Goal: Task Accomplishment & Management: Use online tool/utility

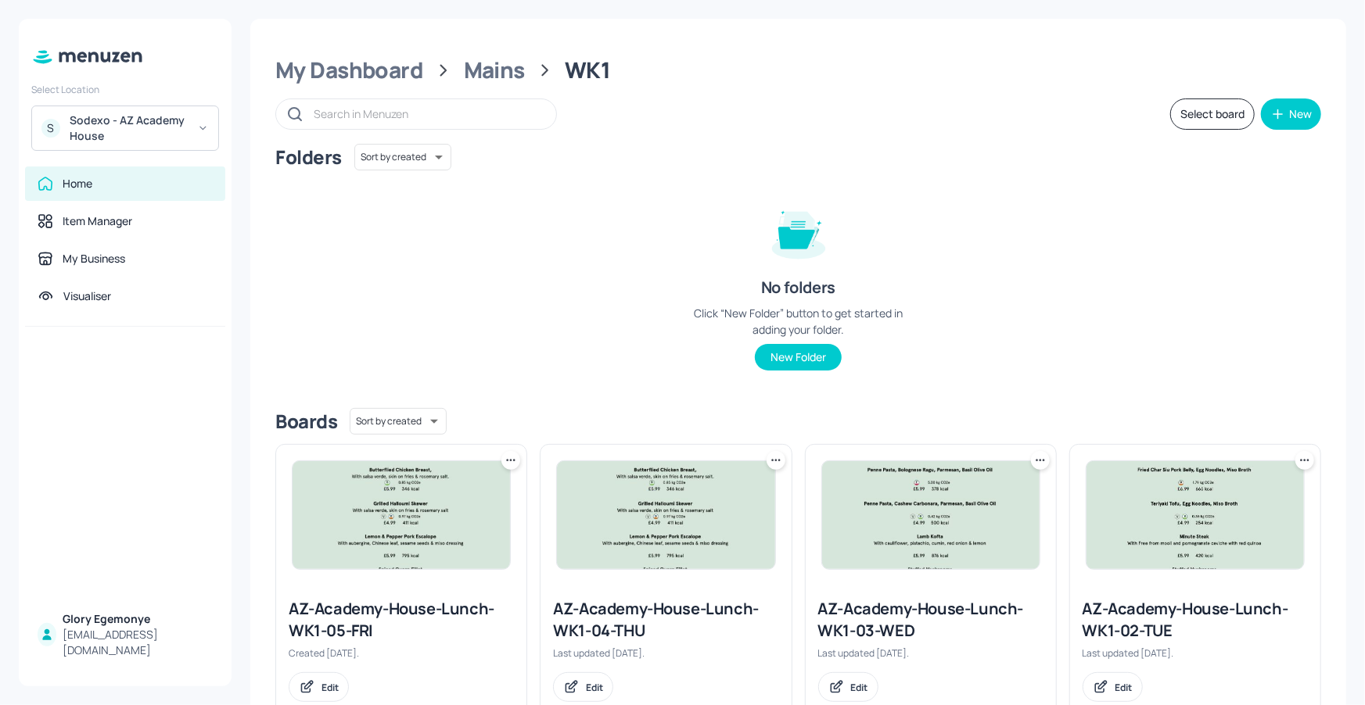
drag, startPoint x: 346, startPoint y: 86, endPoint x: 357, endPoint y: 84, distance: 11.1
click at [346, 86] on div "My Dashboard Mains WK1 Select board New Folders Sort by created id ​ No folders…" at bounding box center [798, 528] width 1096 height 1019
click at [359, 80] on div "My Dashboard" at bounding box center [349, 70] width 148 height 28
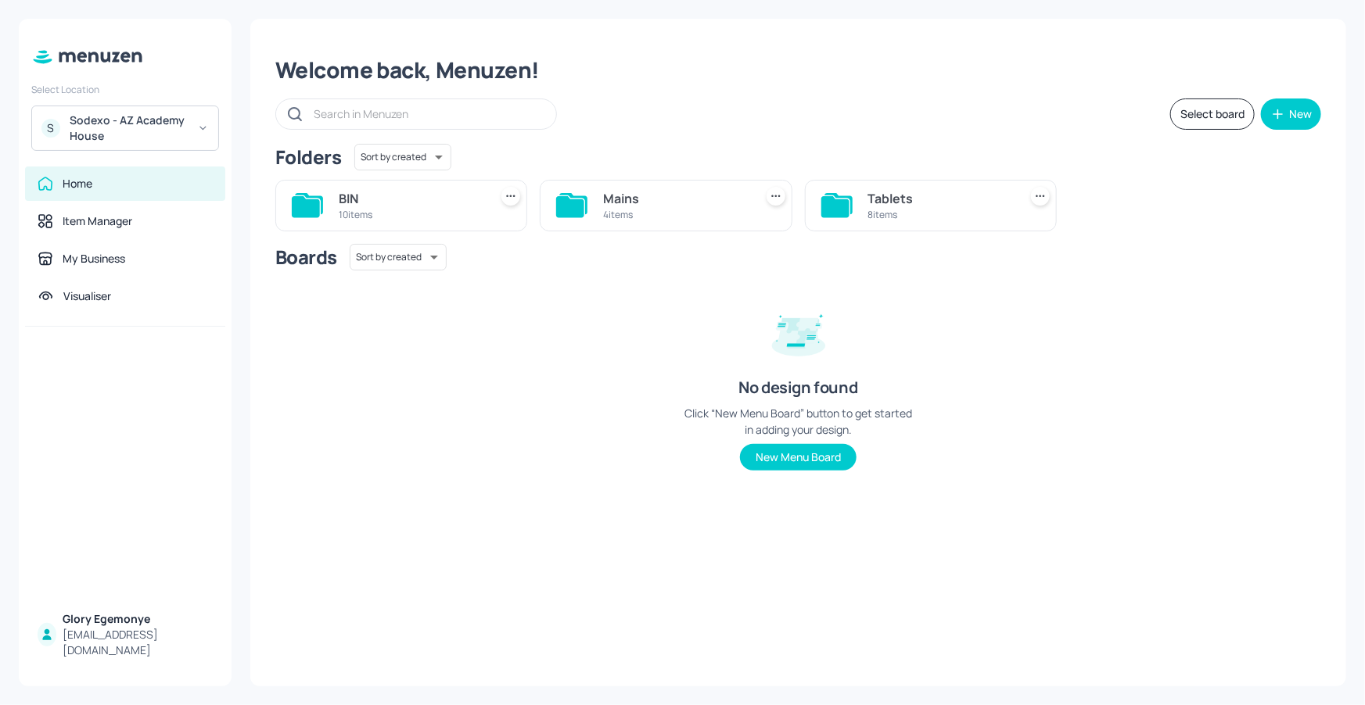
click at [576, 205] on icon at bounding box center [570, 206] width 28 height 21
click at [1092, 199] on icon at bounding box center [1099, 206] width 28 height 21
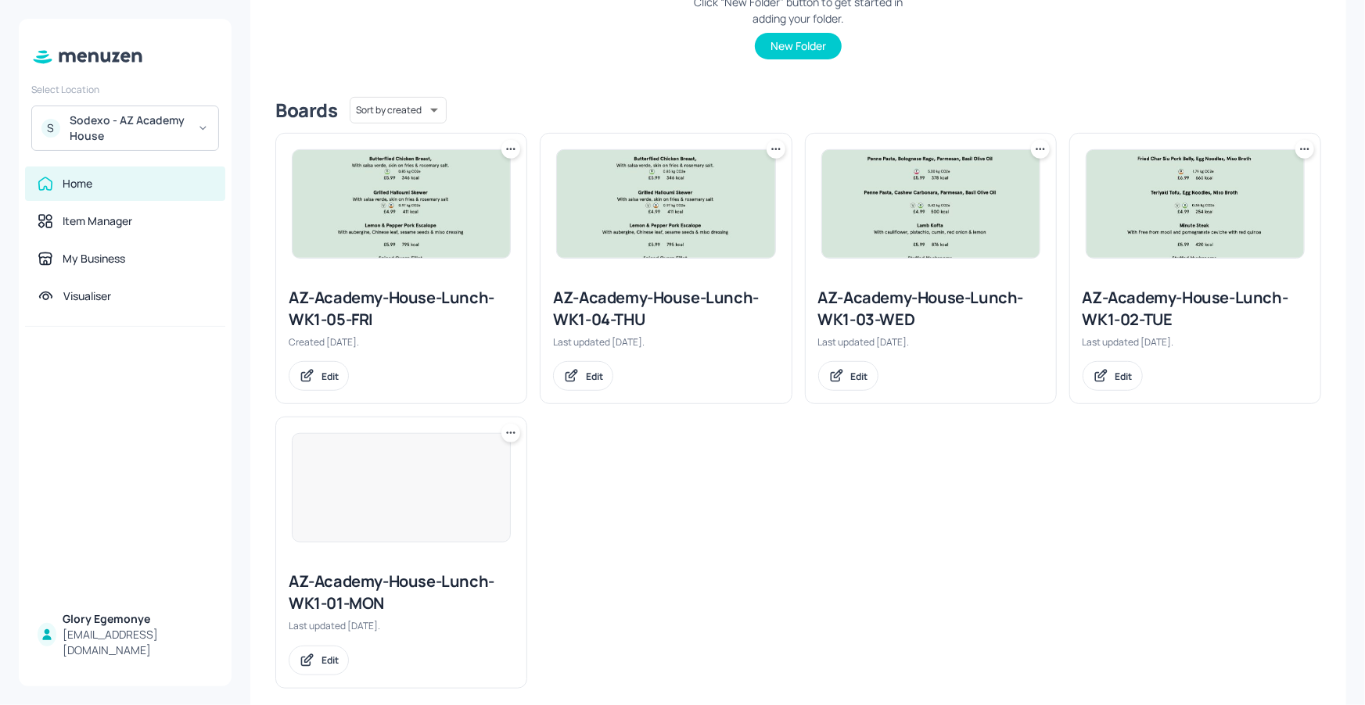
scroll to position [331, 0]
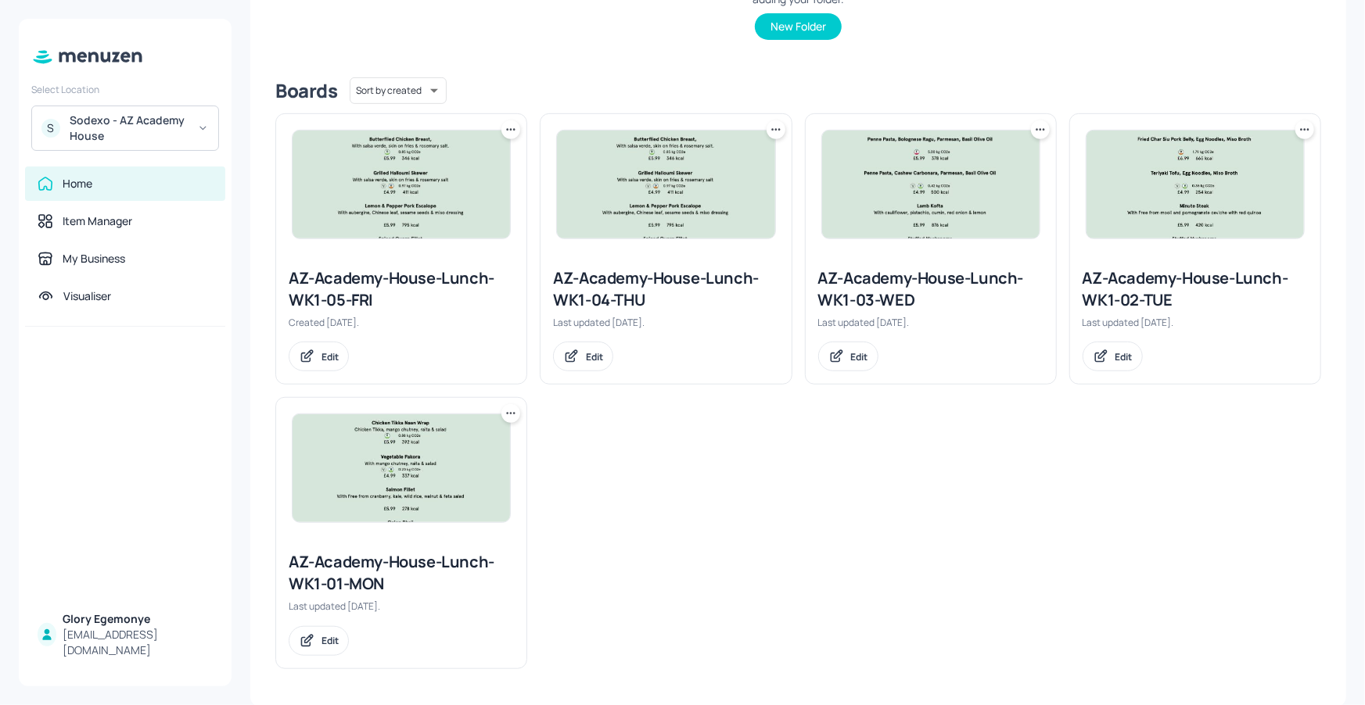
click at [384, 570] on div "AZ-Academy-House-Lunch-WK1-01-MON" at bounding box center [401, 573] width 225 height 44
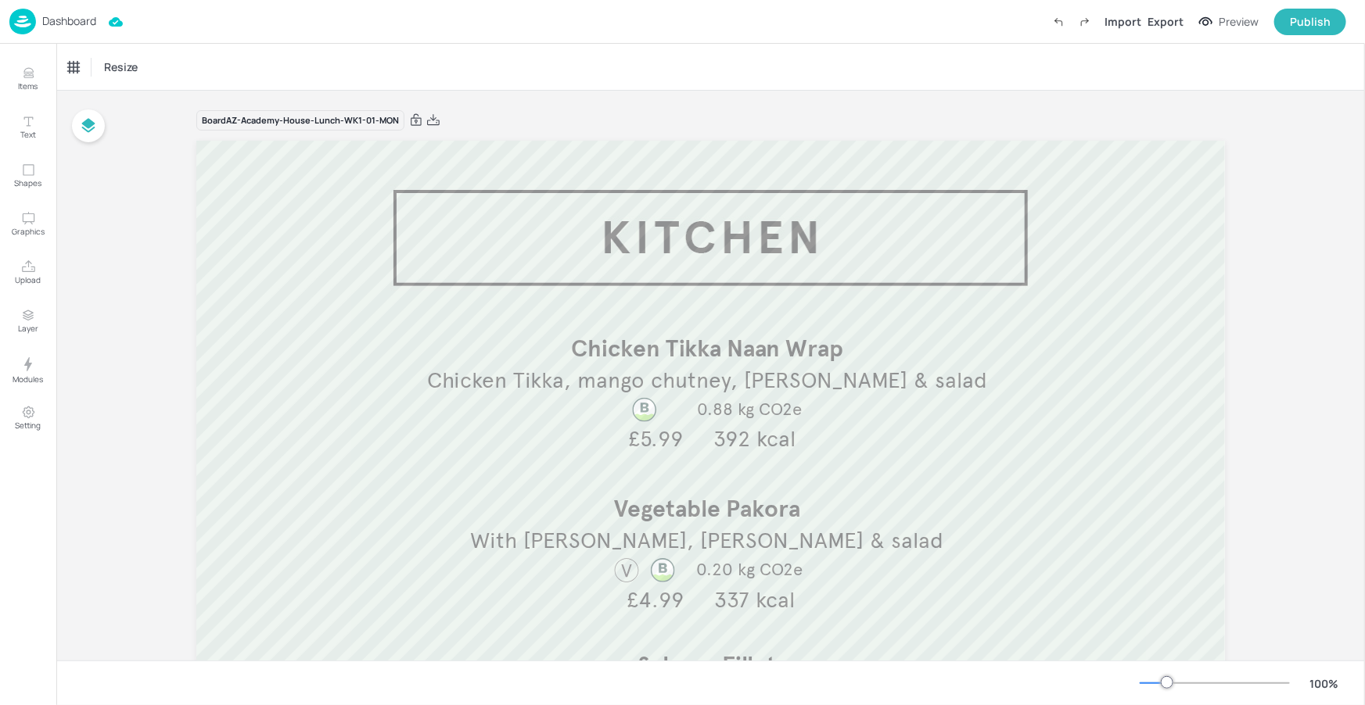
click at [79, 30] on div "Dashboard" at bounding box center [52, 22] width 87 height 26
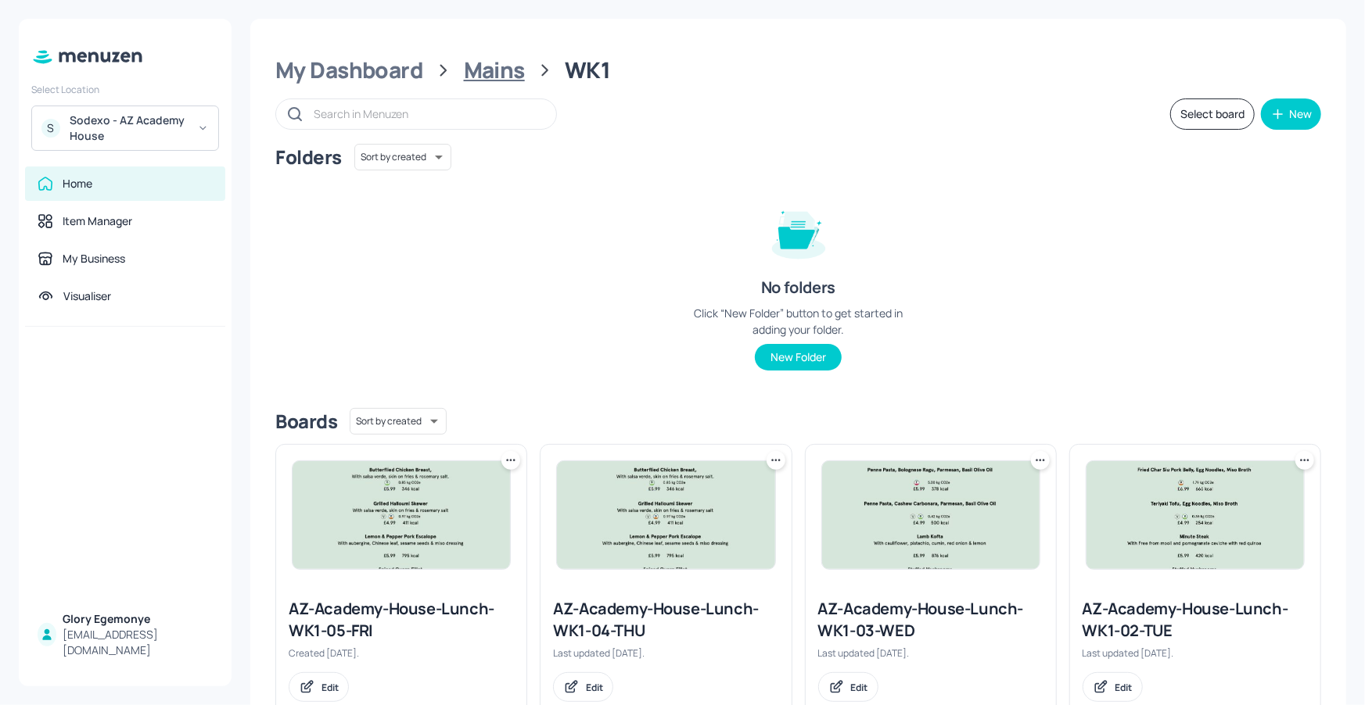
click at [476, 60] on div "Mains" at bounding box center [494, 70] width 61 height 28
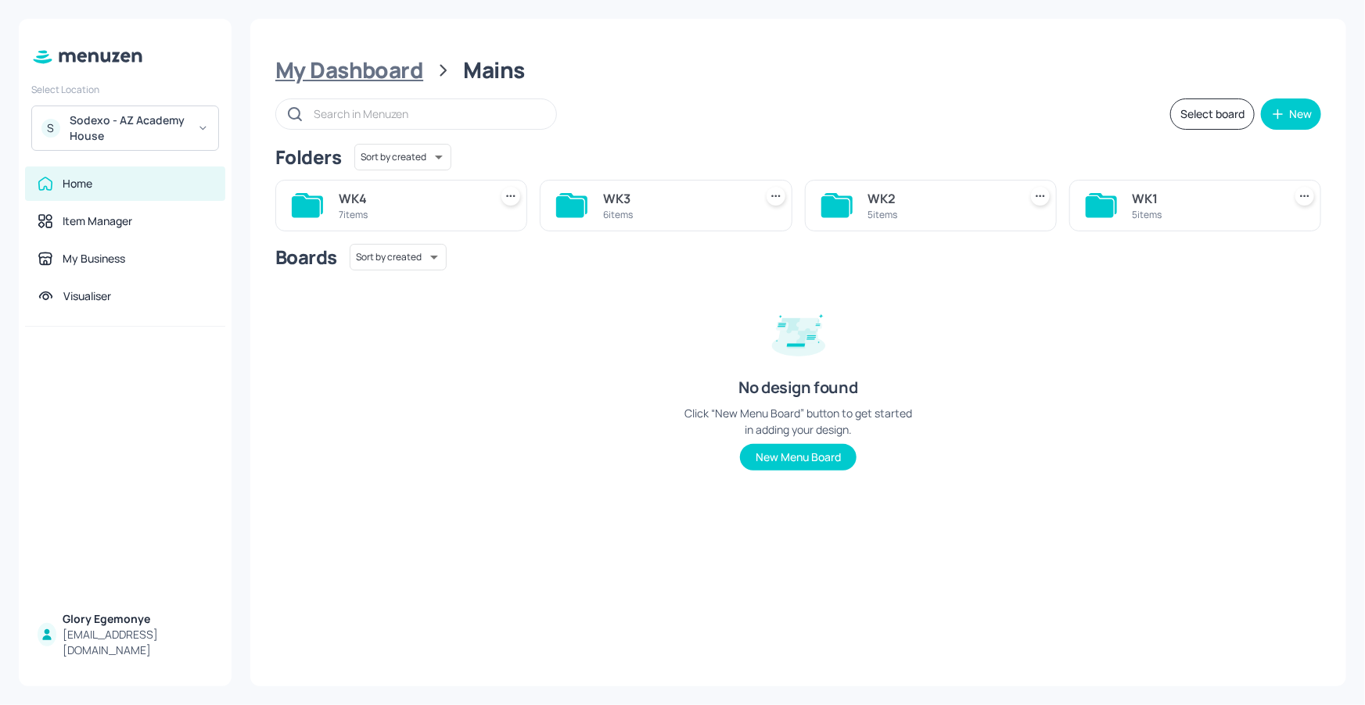
click at [361, 75] on div "My Dashboard" at bounding box center [349, 70] width 148 height 28
click at [849, 191] on div at bounding box center [836, 206] width 31 height 38
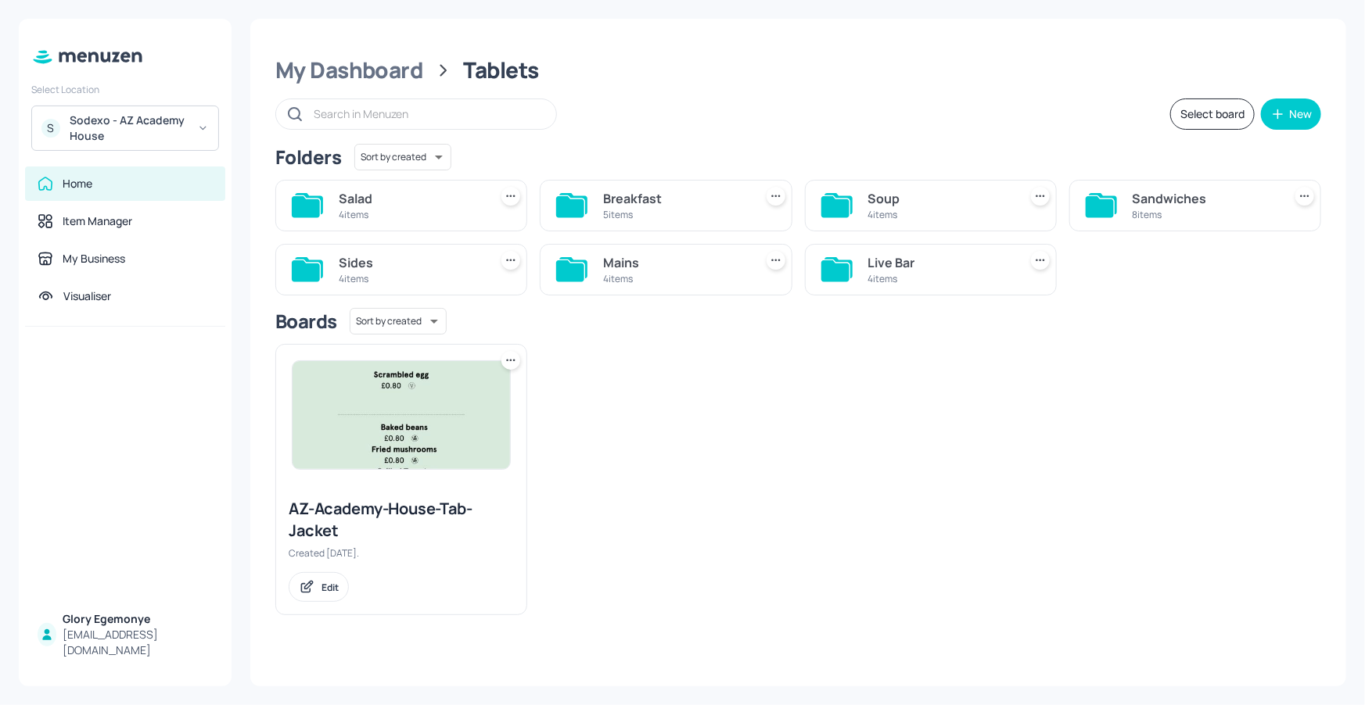
click at [845, 277] on icon at bounding box center [835, 270] width 28 height 21
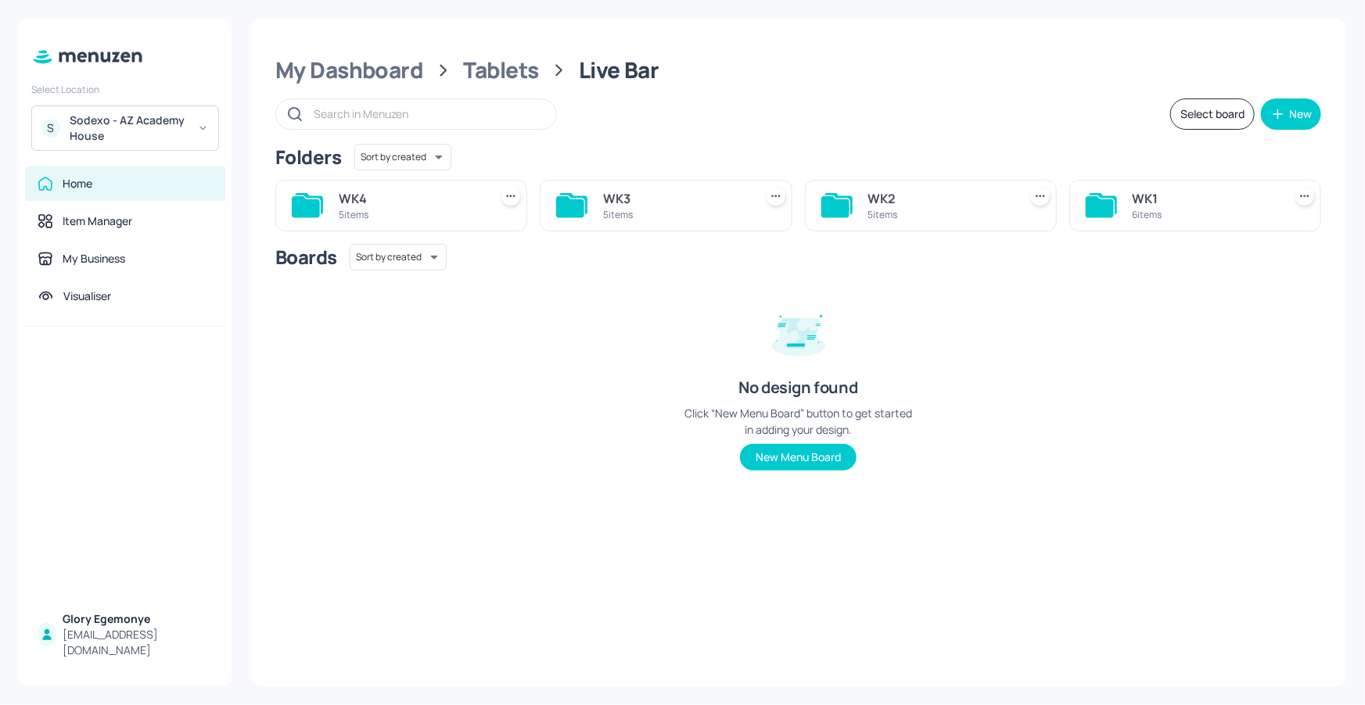
click at [1106, 199] on icon at bounding box center [1099, 206] width 28 height 21
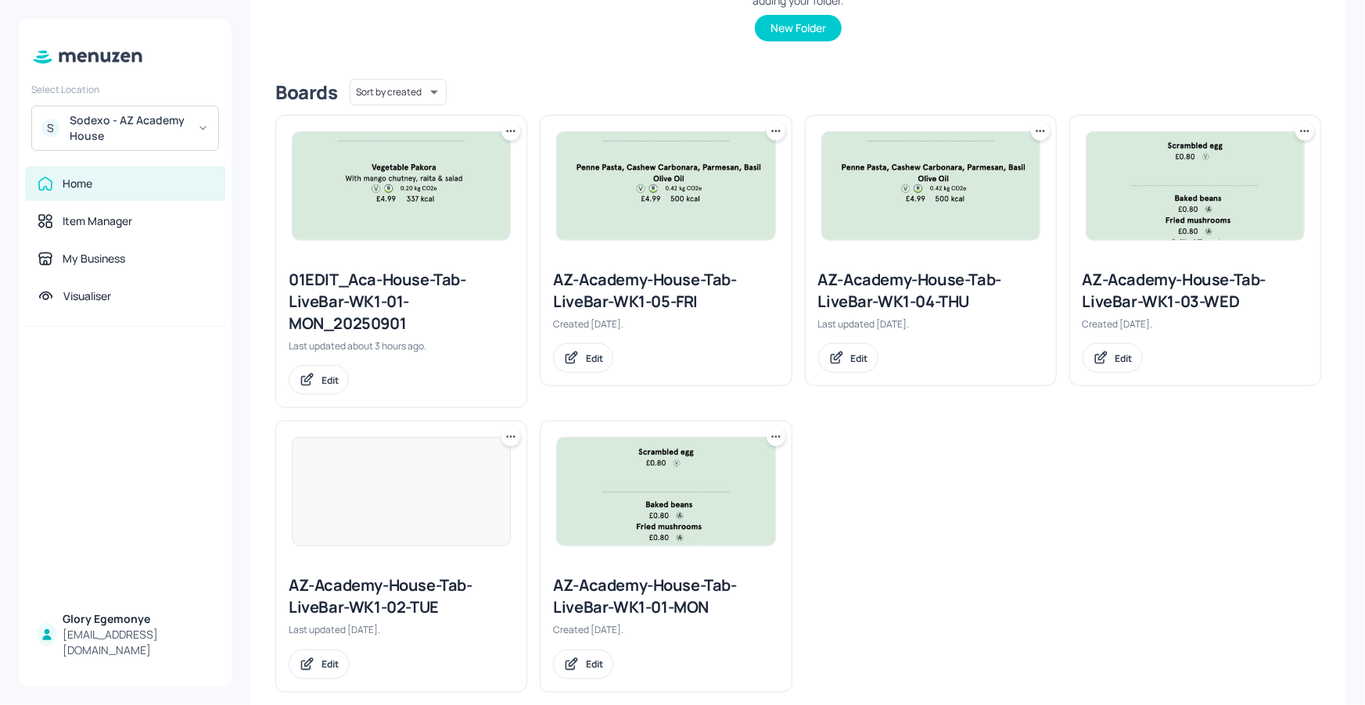
scroll to position [328, 0]
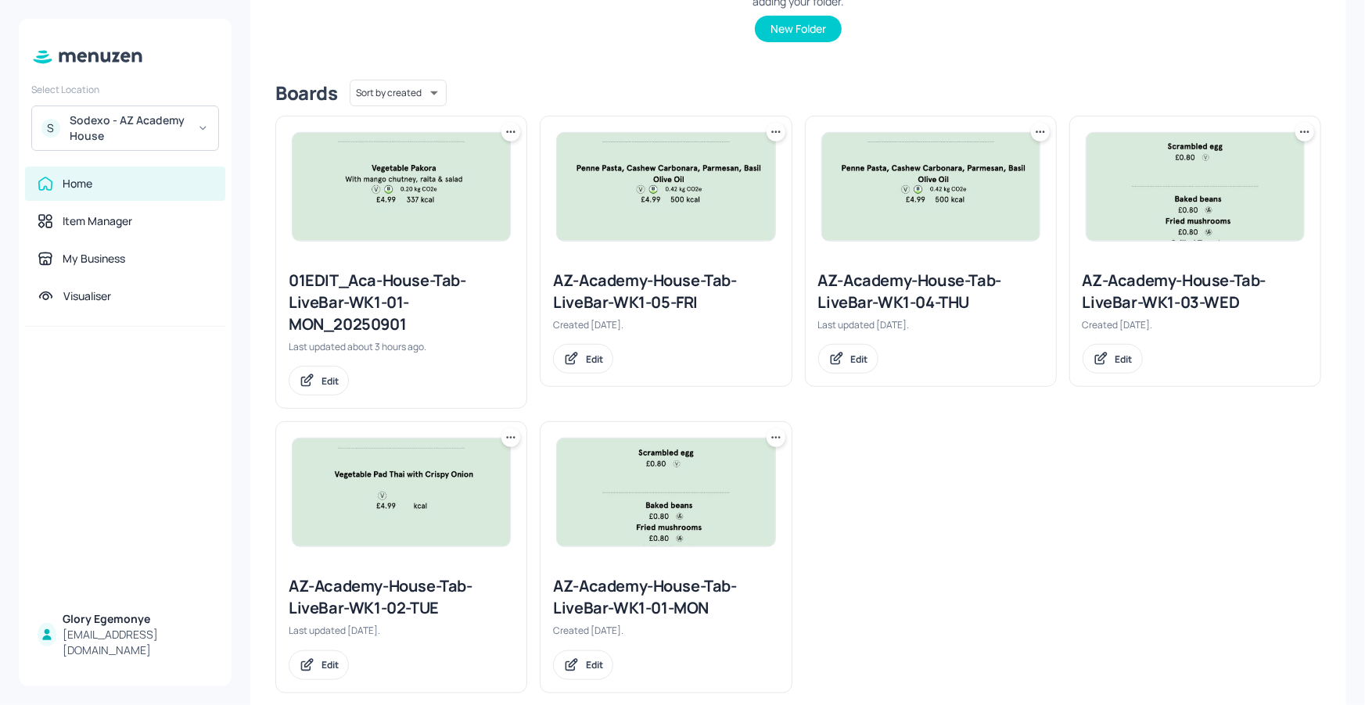
click at [386, 286] on div "01EDIT_Aca-House-Tab-LiveBar-WK1-01-MON_20250901" at bounding box center [401, 303] width 225 height 66
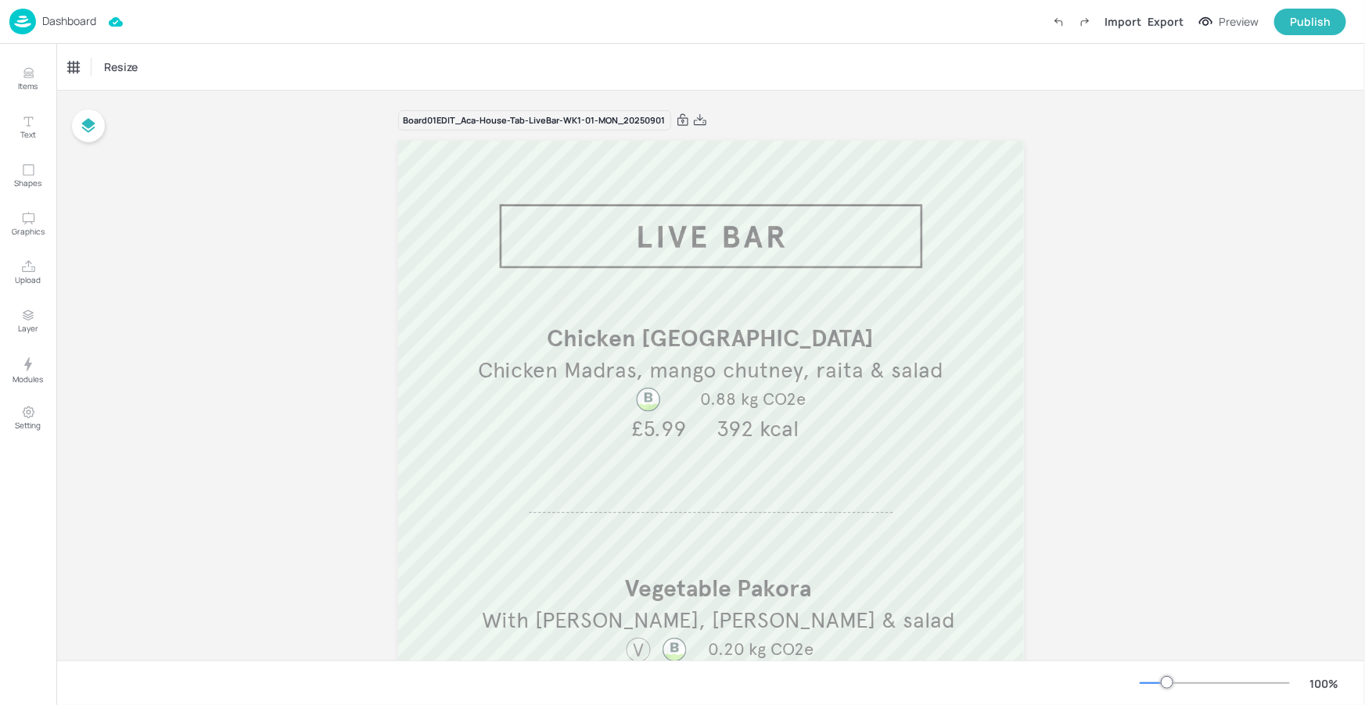
click at [77, 24] on p "Dashboard" at bounding box center [69, 21] width 54 height 11
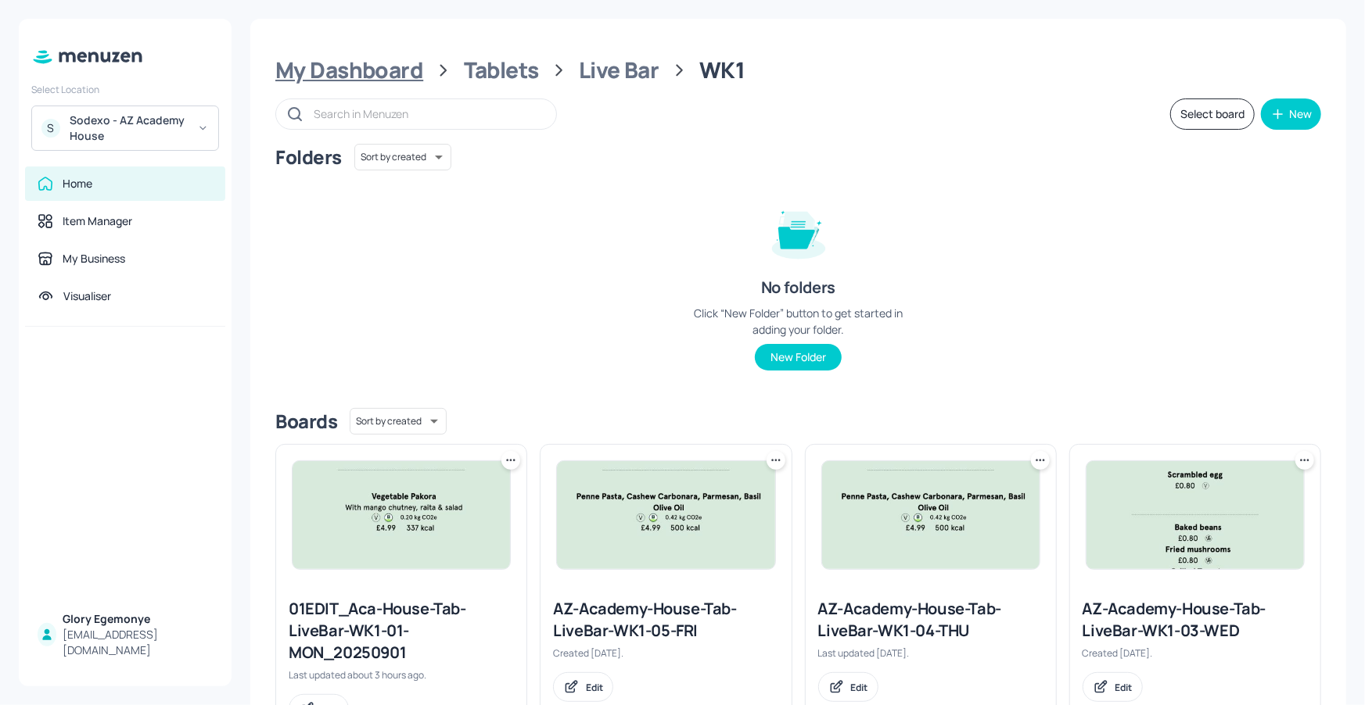
click at [331, 70] on div "My Dashboard" at bounding box center [349, 70] width 148 height 28
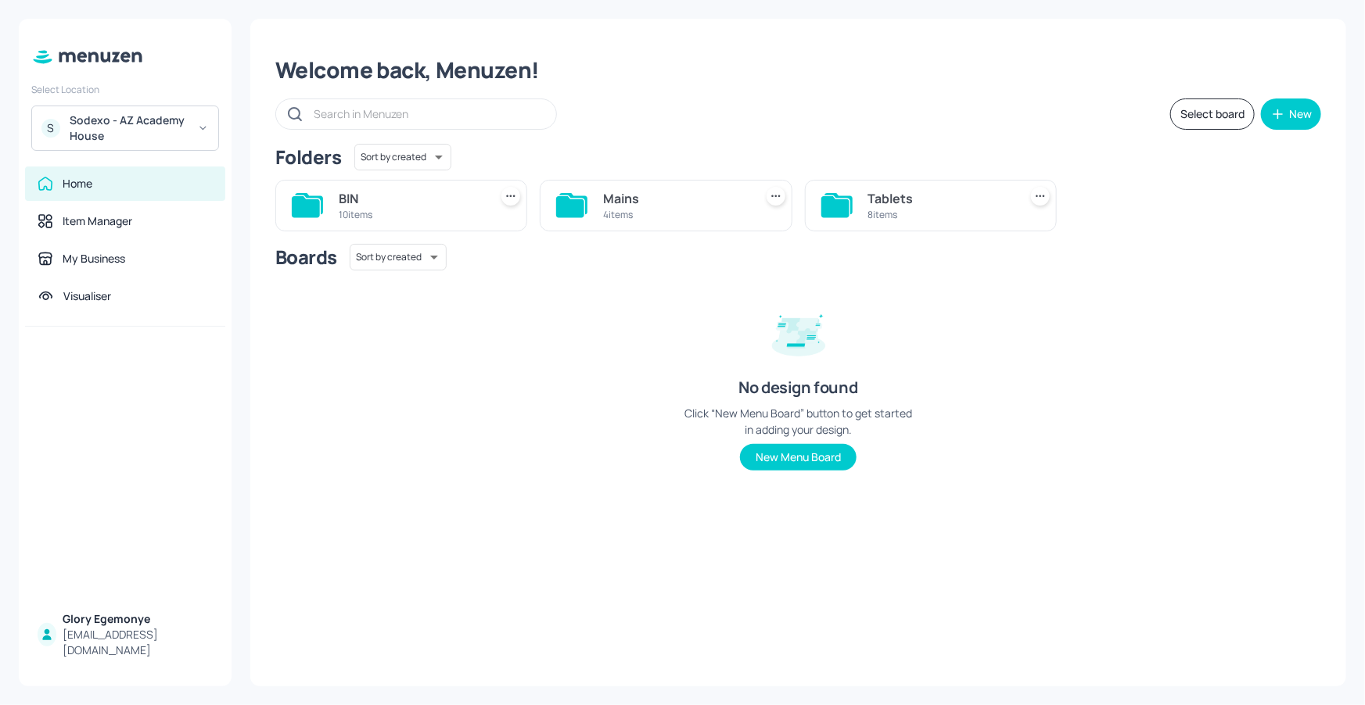
click at [580, 210] on icon at bounding box center [570, 206] width 28 height 21
drag, startPoint x: 1097, startPoint y: 197, endPoint x: 1018, endPoint y: 231, distance: 85.8
click at [1097, 196] on icon at bounding box center [1099, 206] width 28 height 21
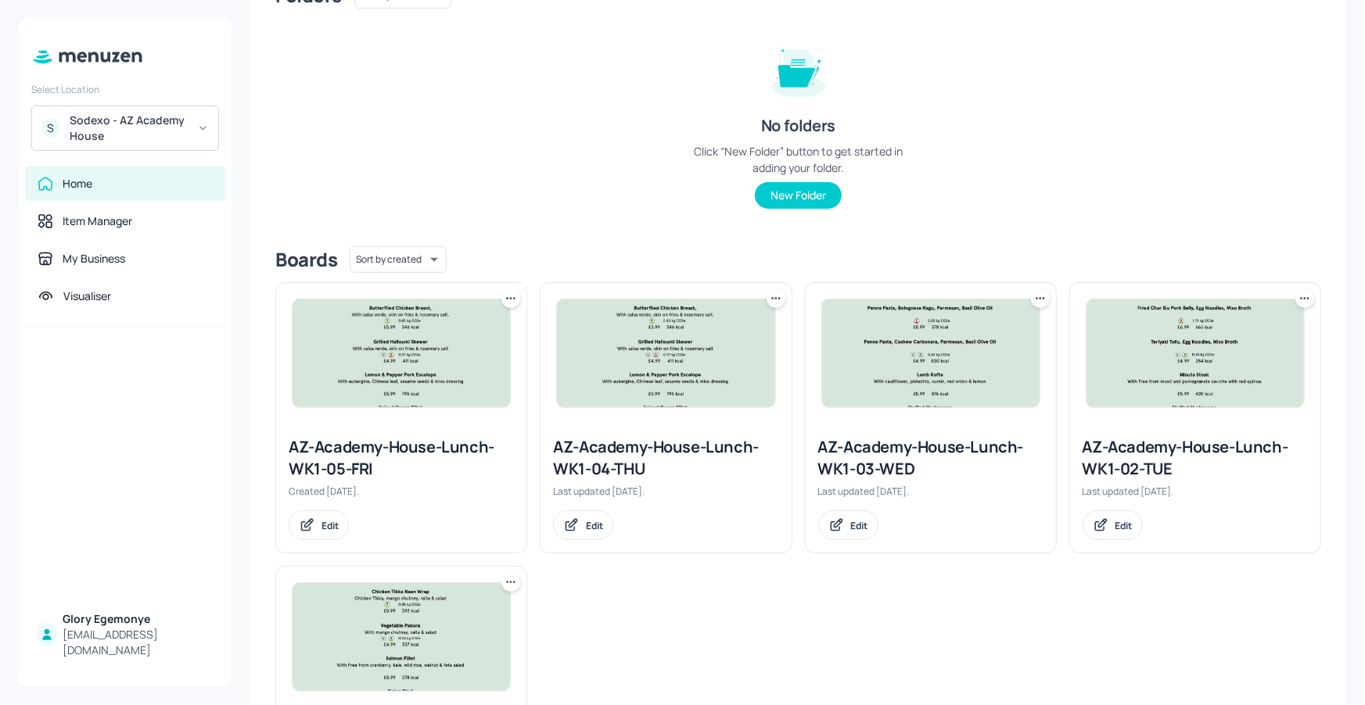
scroll to position [331, 0]
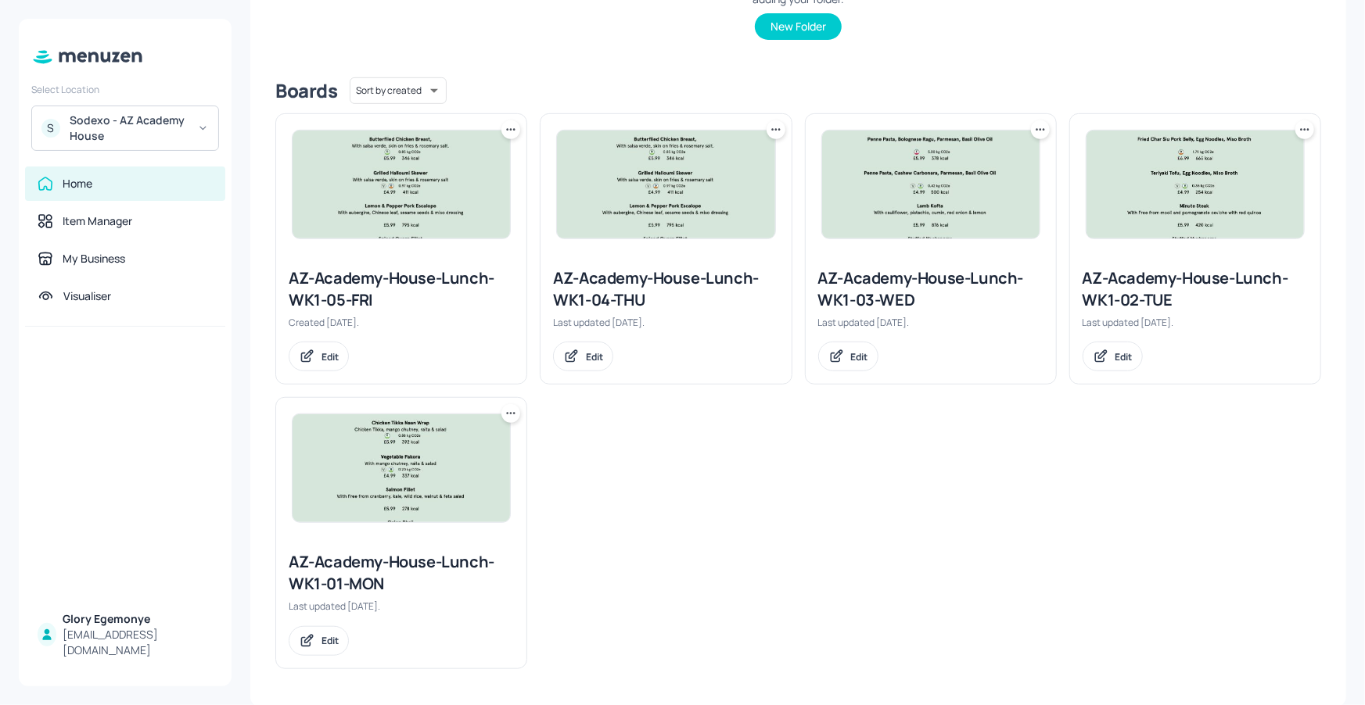
click at [521, 412] on div at bounding box center [401, 468] width 250 height 141
click at [515, 410] on icon at bounding box center [511, 414] width 16 height 16
click at [503, 465] on div "Duplicate" at bounding box center [450, 471] width 125 height 27
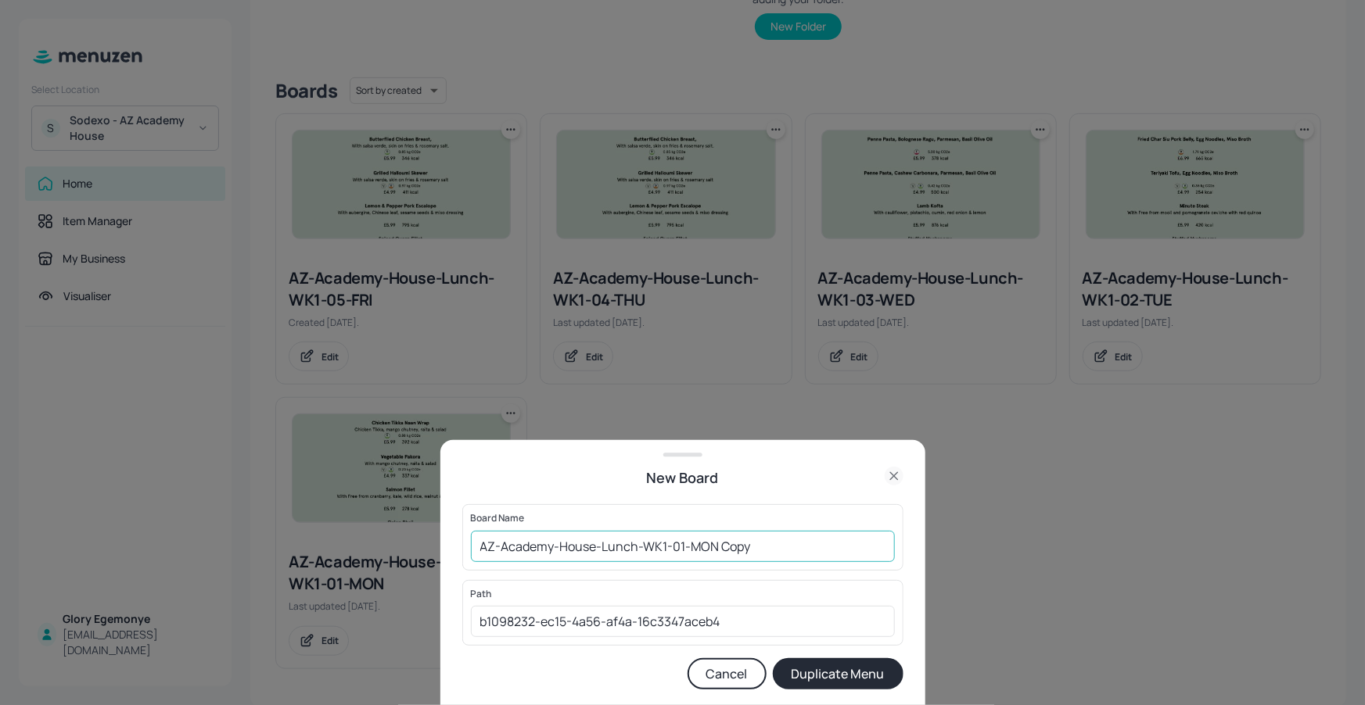
click at [768, 546] on input "AZ-Academy-House-Lunch-WK1-01-MON Copy" at bounding box center [683, 546] width 424 height 31
click at [475, 551] on input "AZ-Academy-House-Lunch-WK1-01-MON010925" at bounding box center [683, 546] width 424 height 31
type input "01ED-AZ-Academy-House-Lunch-WK1-01-[DATE]"
click at [877, 685] on button "Duplicate Menu" at bounding box center [838, 673] width 131 height 31
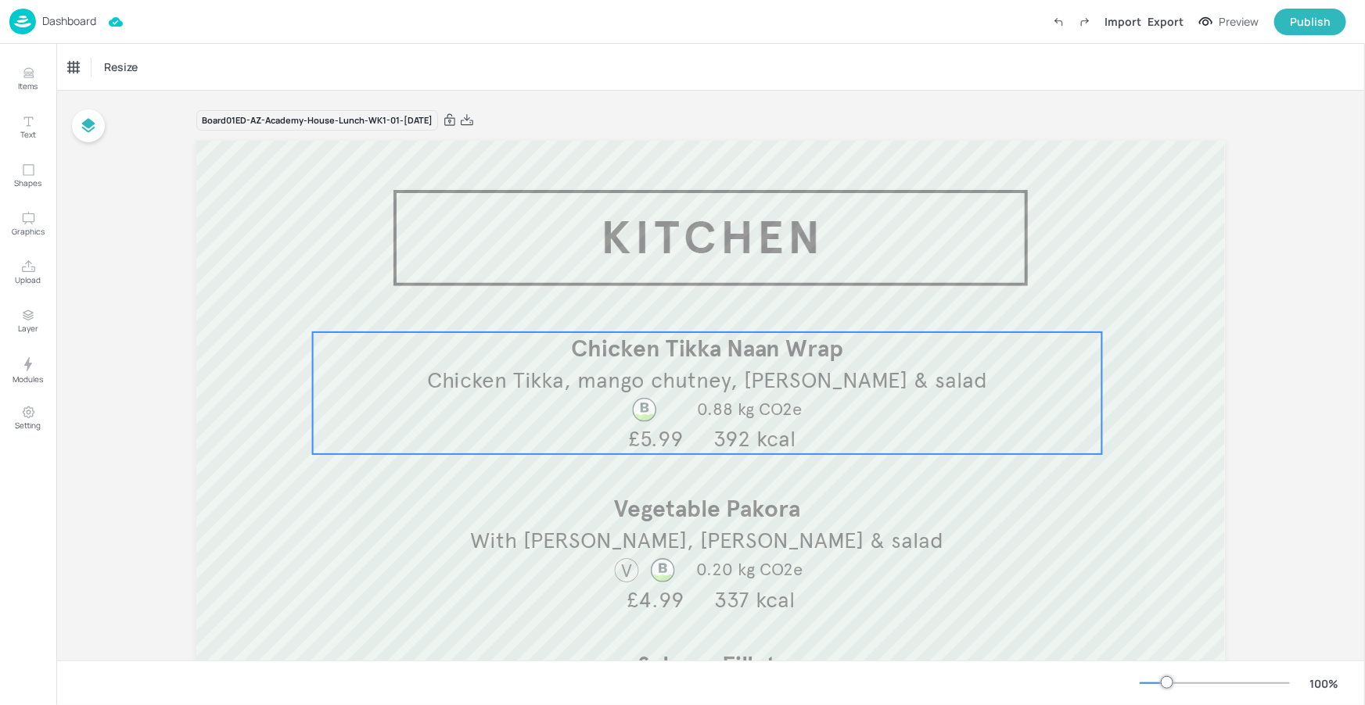
click at [730, 363] on p "Chicken Tikka Naan Wrap" at bounding box center [707, 348] width 787 height 33
click at [190, 63] on icon at bounding box center [186, 67] width 16 height 16
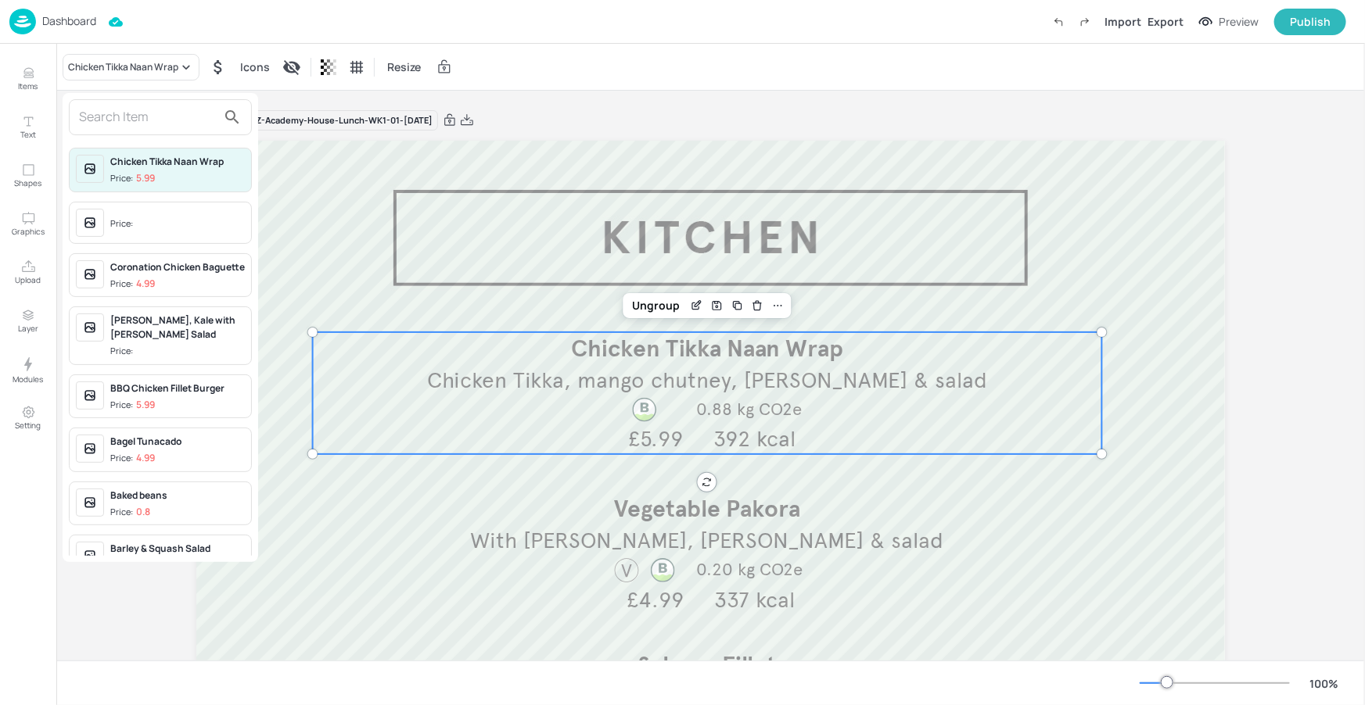
click at [196, 116] on input "text" at bounding box center [148, 117] width 138 height 25
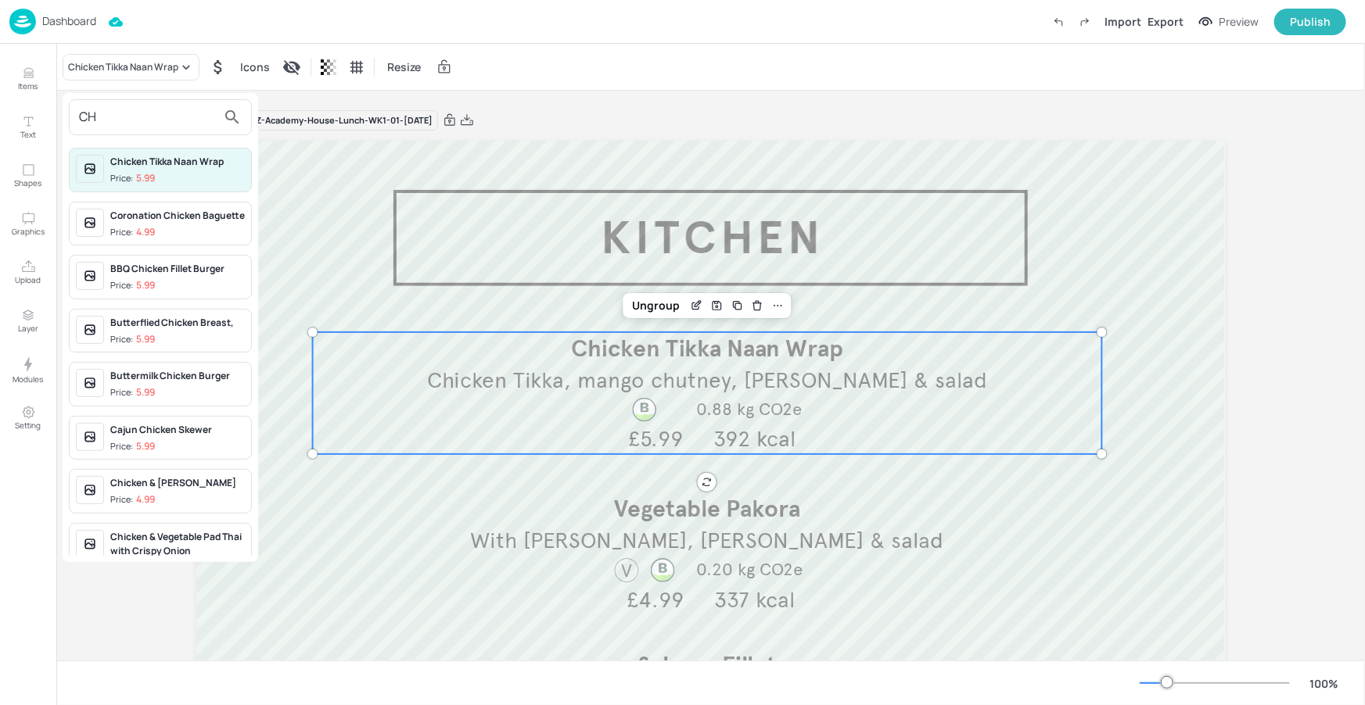
type input "C"
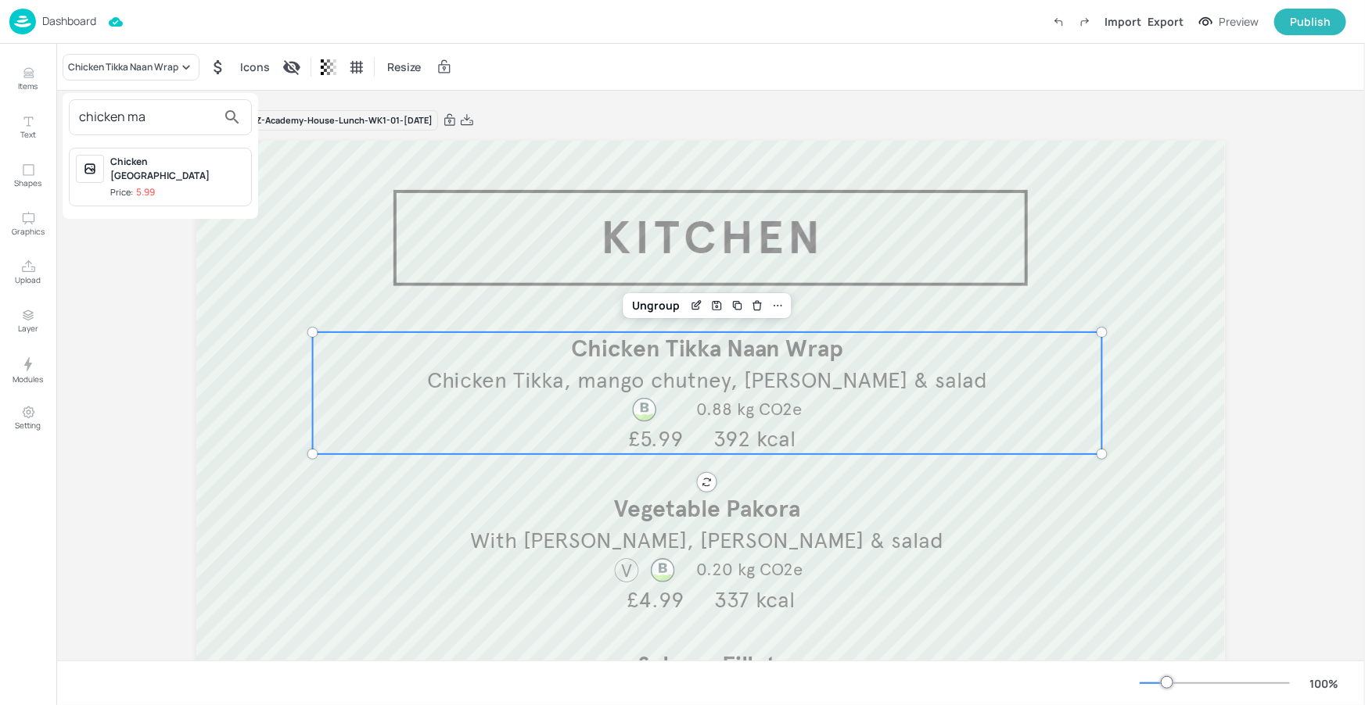
type input "chicken ma"
click at [213, 186] on span "Price: 5.99" at bounding box center [177, 192] width 135 height 13
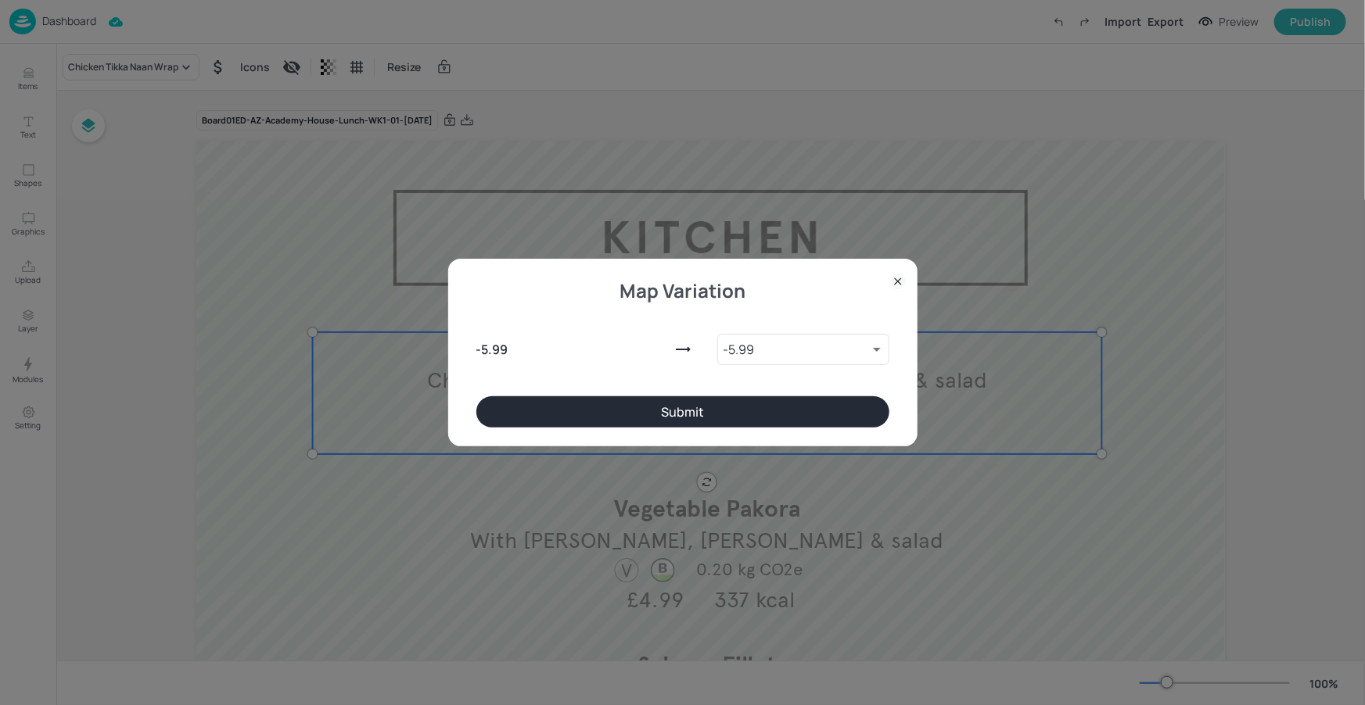
click at [579, 419] on button "Submit" at bounding box center [682, 411] width 413 height 31
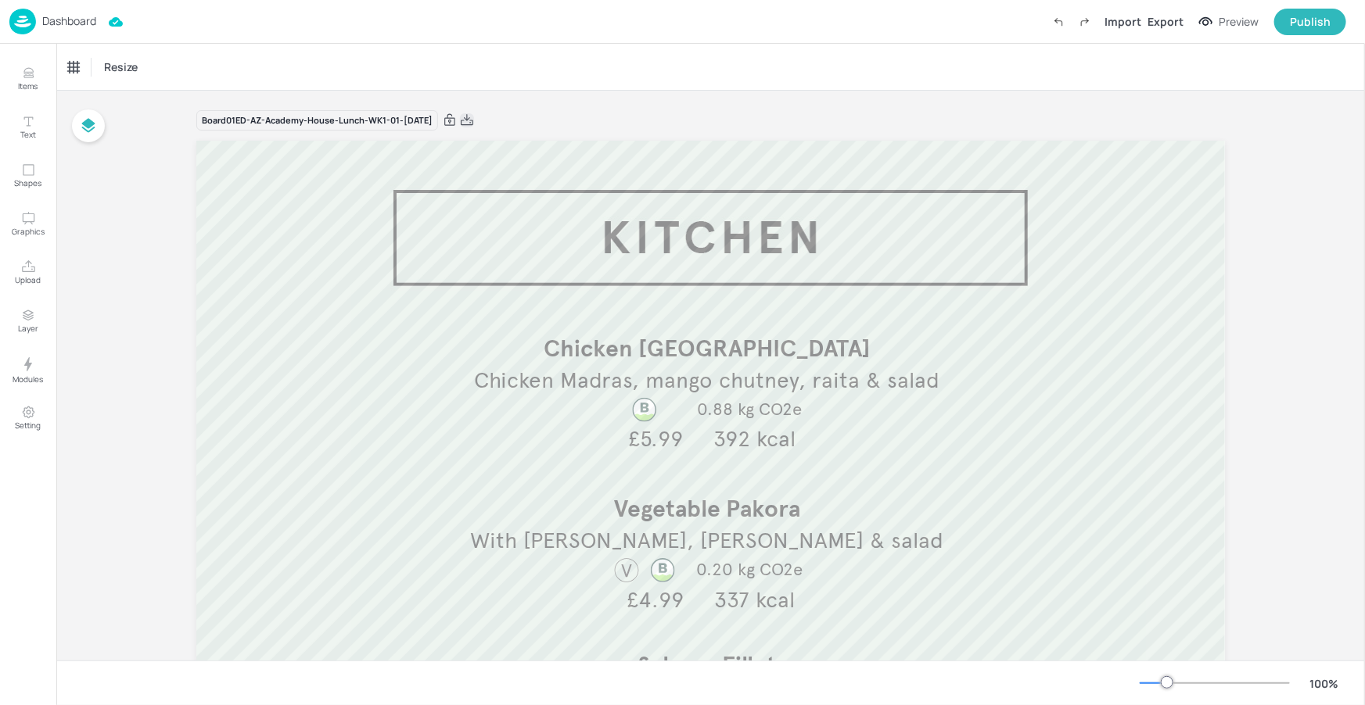
click at [473, 120] on icon at bounding box center [467, 119] width 13 height 11
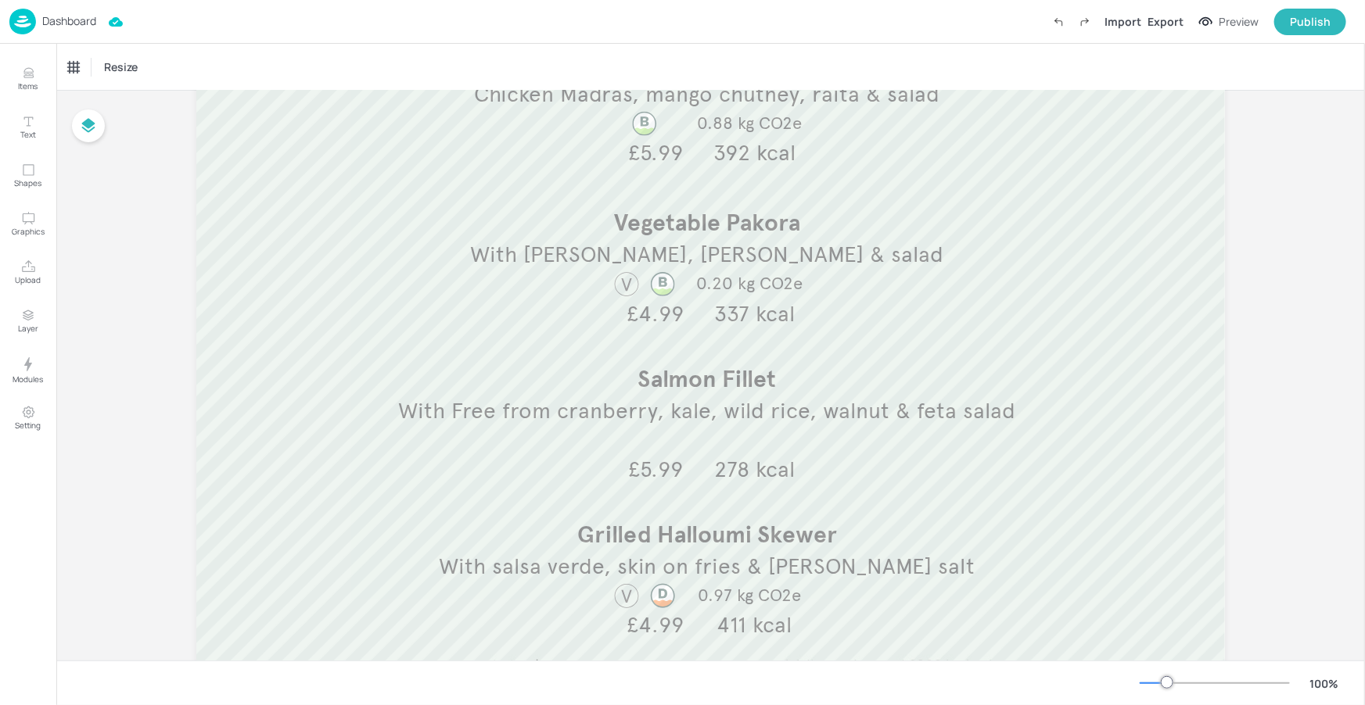
scroll to position [286, 0]
